Goal: Feedback & Contribution: Submit feedback/report problem

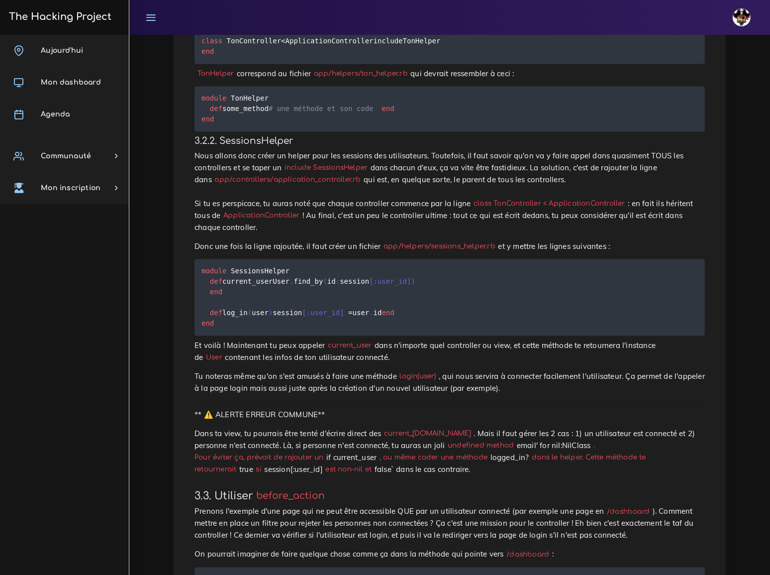
scroll to position [1610, 0]
drag, startPoint x: 411, startPoint y: 218, endPoint x: 471, endPoint y: 218, distance: 60.7
click at [471, 240] on code "app/helpers/sessions_helper.rb" at bounding box center [439, 245] width 117 height 10
copy code "sessions_helper.rb"
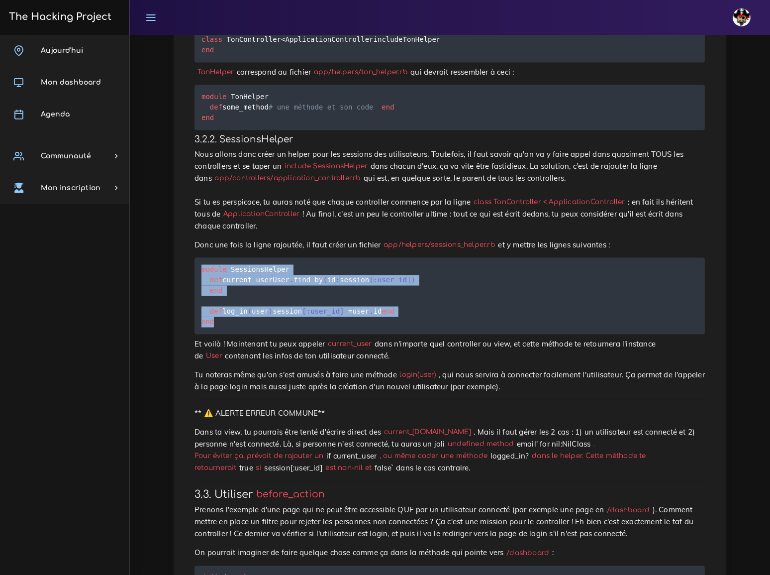
drag, startPoint x: 202, startPoint y: 240, endPoint x: 226, endPoint y: 328, distance: 90.8
click at [226, 328] on pre "module SessionsHelper def current_user User . find_by ( id : session [ :user_id…" at bounding box center [450, 296] width 511 height 77
copy code "module SessionsHelper def current_user User . find_by ( id : session [ :user_id…"
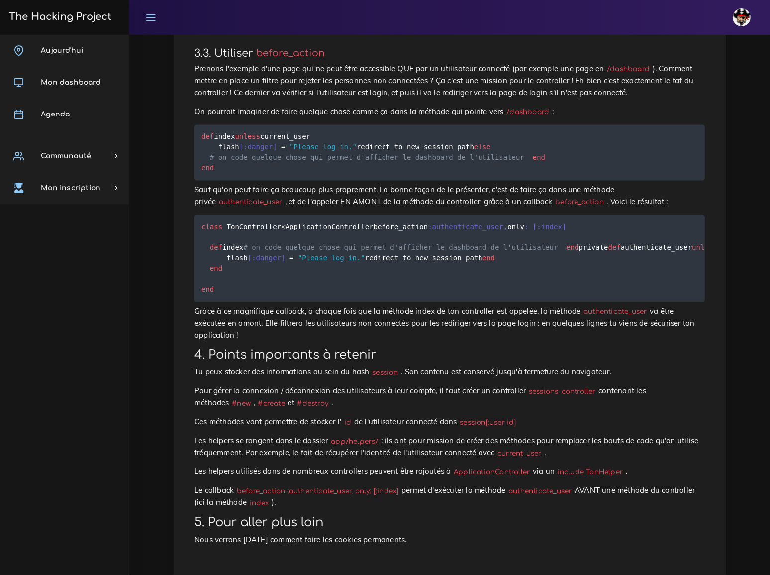
scroll to position [2017, 0]
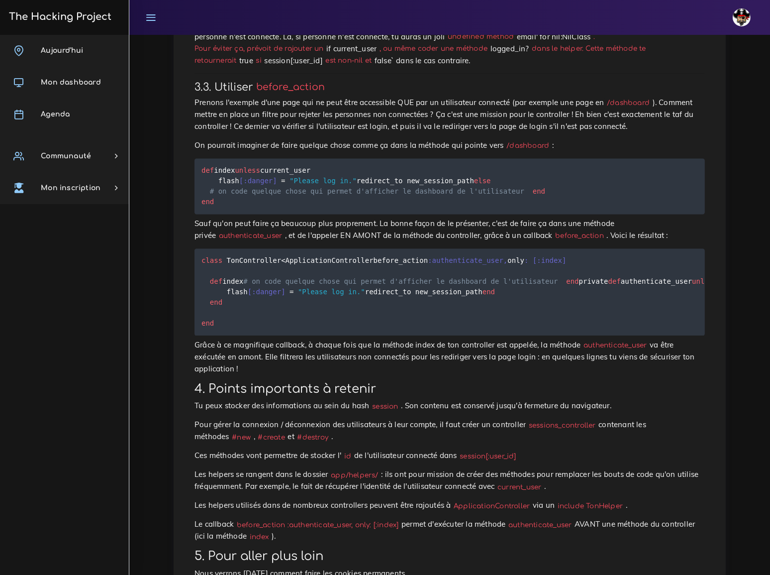
click at [504, 141] on code "/dashboard" at bounding box center [528, 146] width 48 height 10
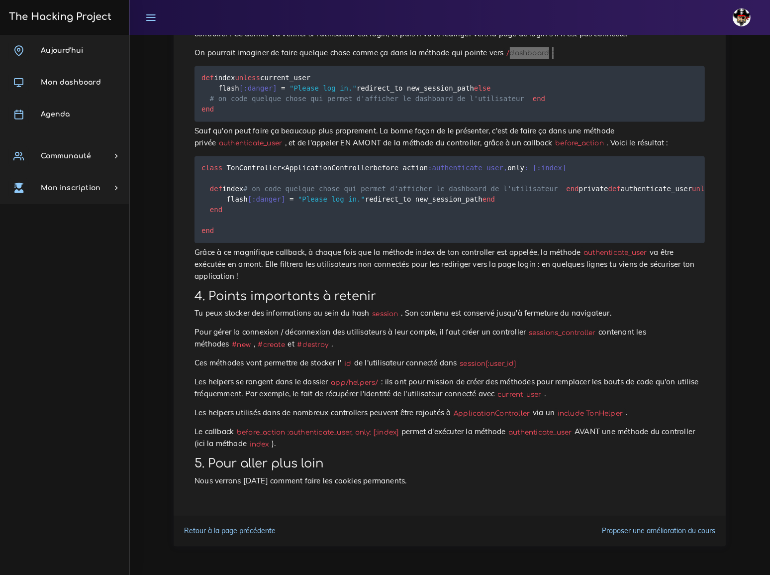
scroll to position [2198, 0]
drag, startPoint x: 202, startPoint y: 106, endPoint x: 199, endPoint y: 116, distance: 10.7
click at [199, 156] on pre "class TonController < ApplicationController before_action :authenticate_user , …" at bounding box center [450, 199] width 511 height 87
copy code "before_action :authenticate_user , only : [ :index ]"
drag, startPoint x: 202, startPoint y: 197, endPoint x: 229, endPoint y: 246, distance: 56.6
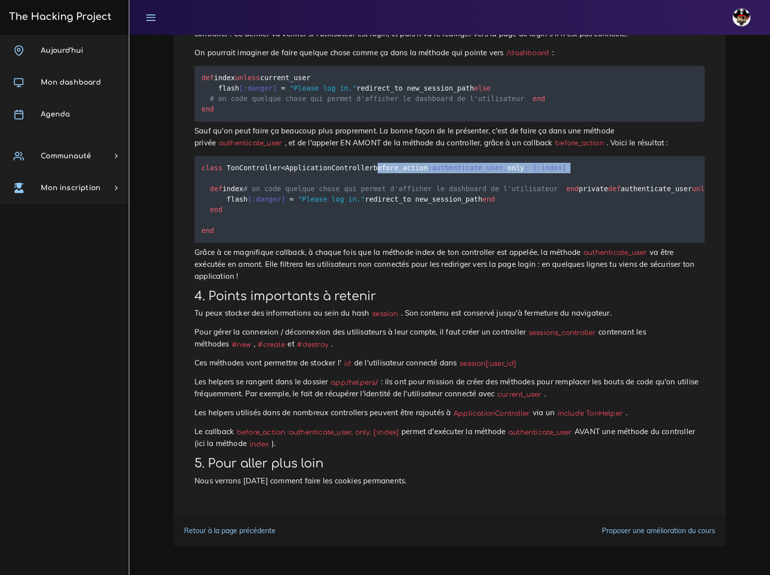
click at [229, 243] on pre "class TonController < ApplicationController before_action :authenticate_user , …" at bounding box center [450, 199] width 511 height 87
copy code "def authenticate_user unless current_user flash [ :danger ] = "Please log in." …"
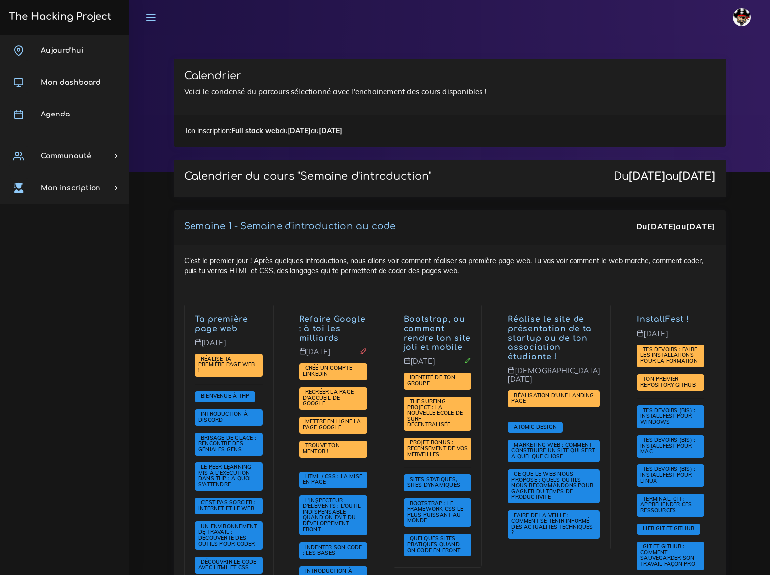
scroll to position [1991, 0]
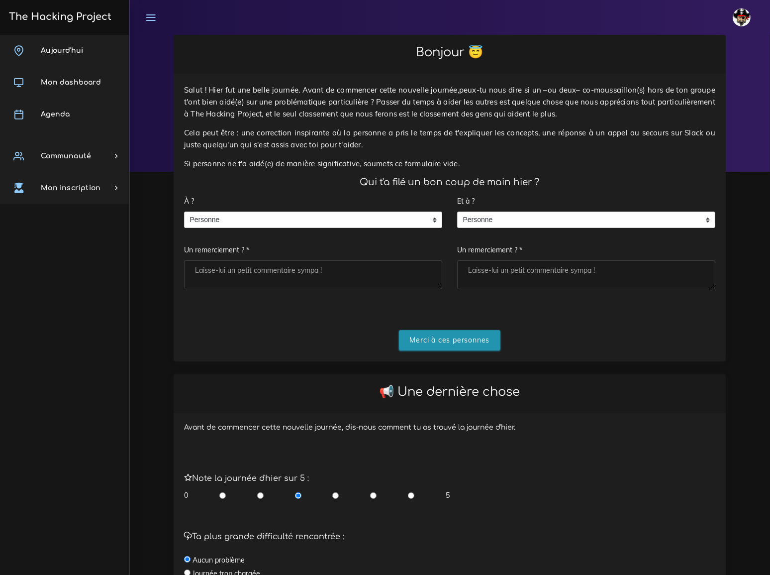
click at [452, 330] on input "Merci à ces personnes" at bounding box center [450, 340] width 102 height 20
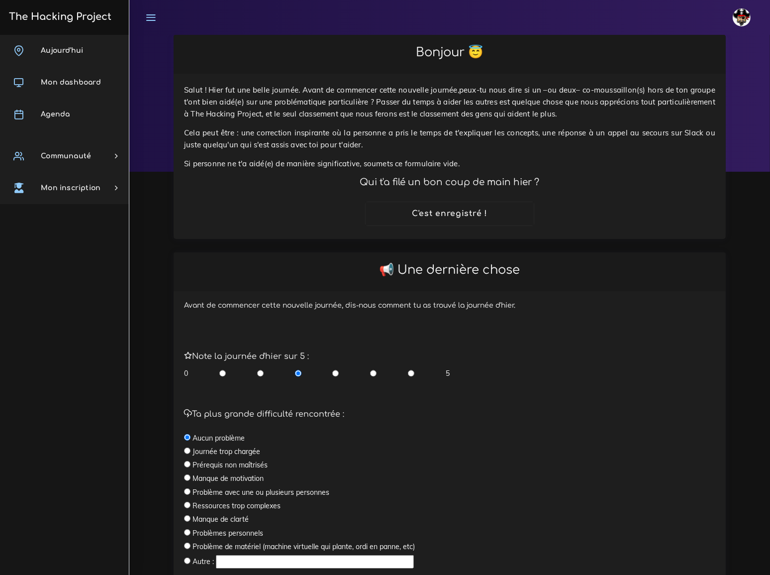
click at [334, 368] on input "radio" at bounding box center [335, 373] width 6 height 10
radio input "true"
click at [228, 446] on label "Journée trop chargée" at bounding box center [227, 451] width 68 height 10
click at [188, 447] on input "radio" at bounding box center [187, 450] width 6 height 6
radio input "true"
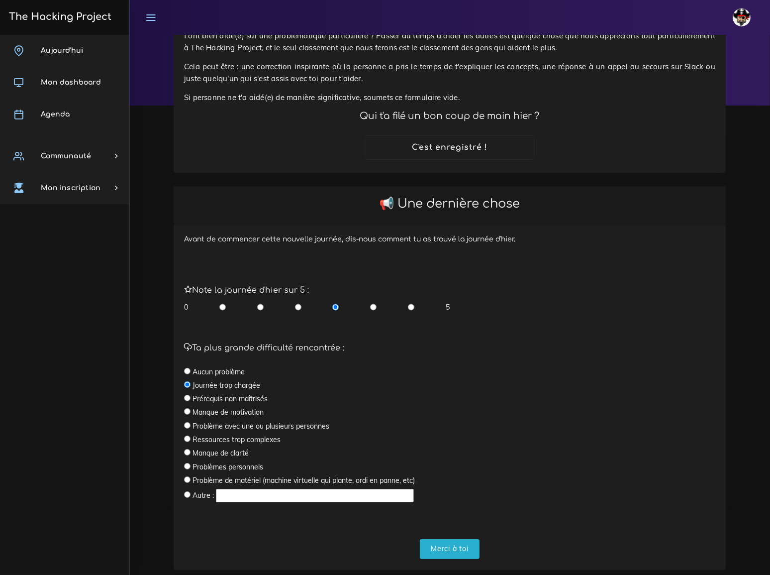
scroll to position [78, 0]
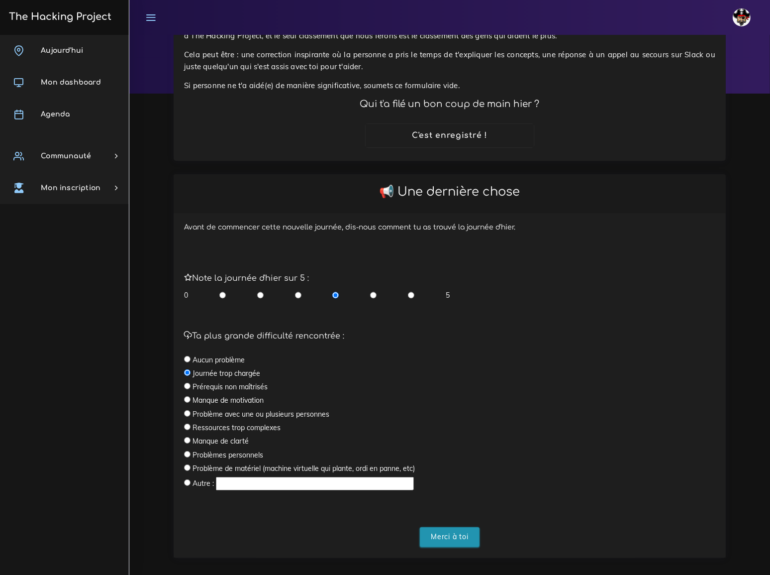
click at [454, 527] on input "Merci à toi" at bounding box center [450, 537] width 60 height 20
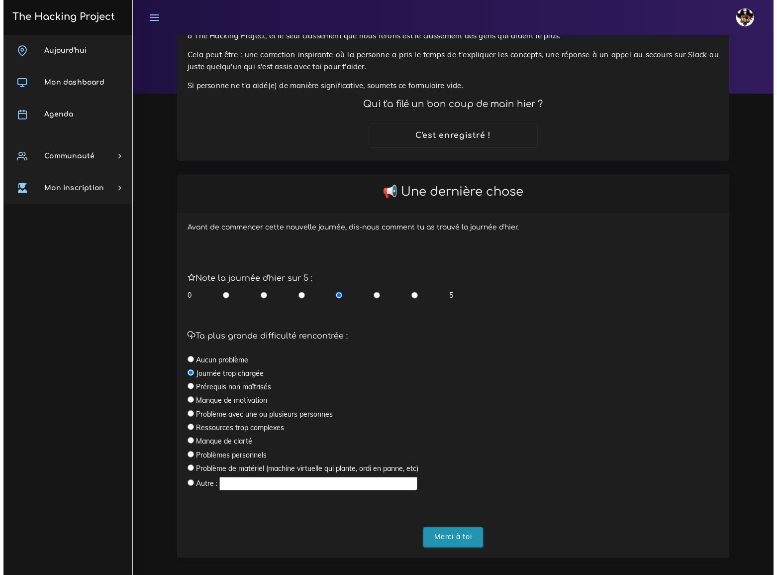
scroll to position [0, 0]
